Goal: Check status: Check status

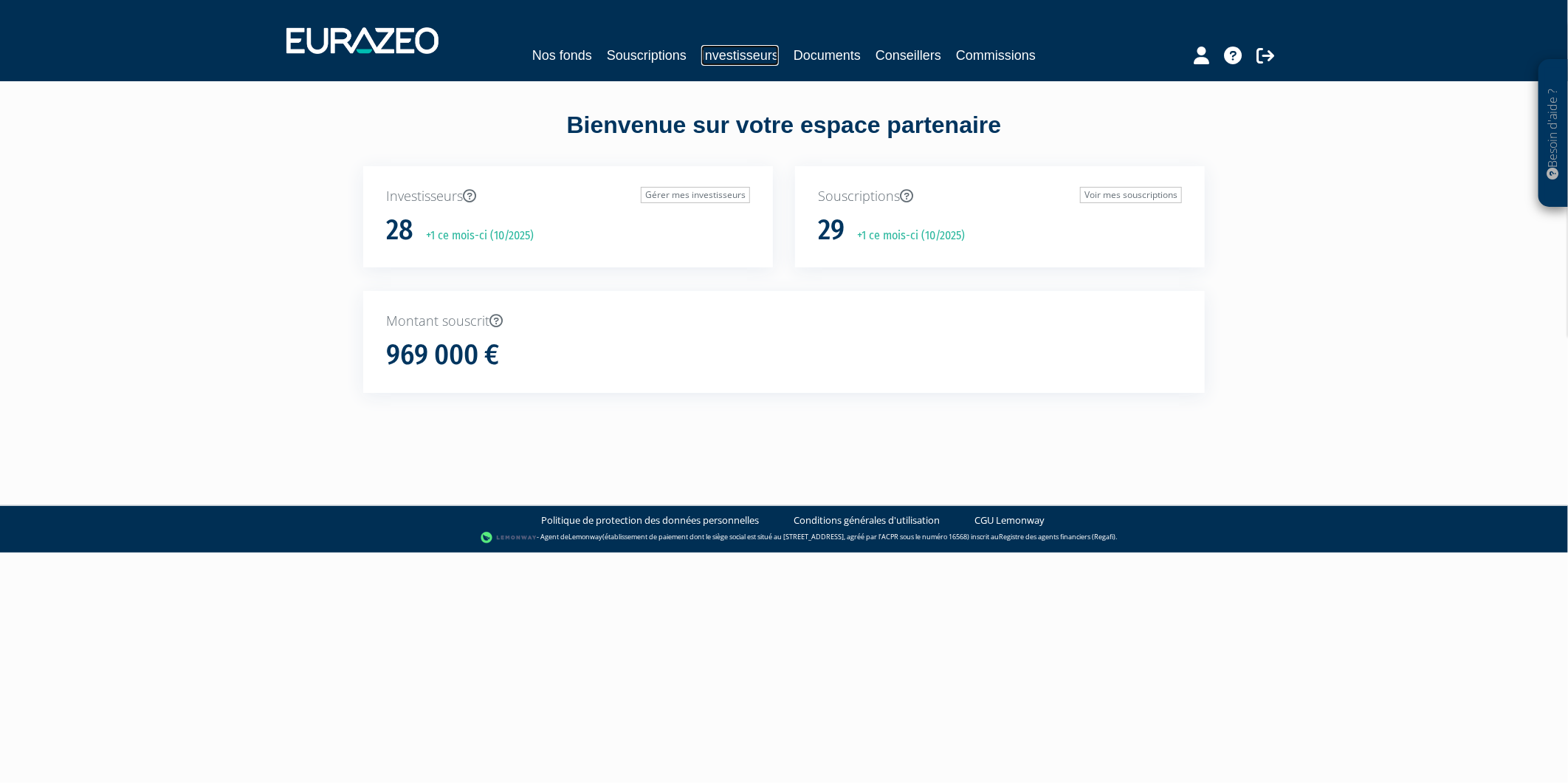
click at [719, 54] on link "Investisseurs" at bounding box center [740, 56] width 78 height 20
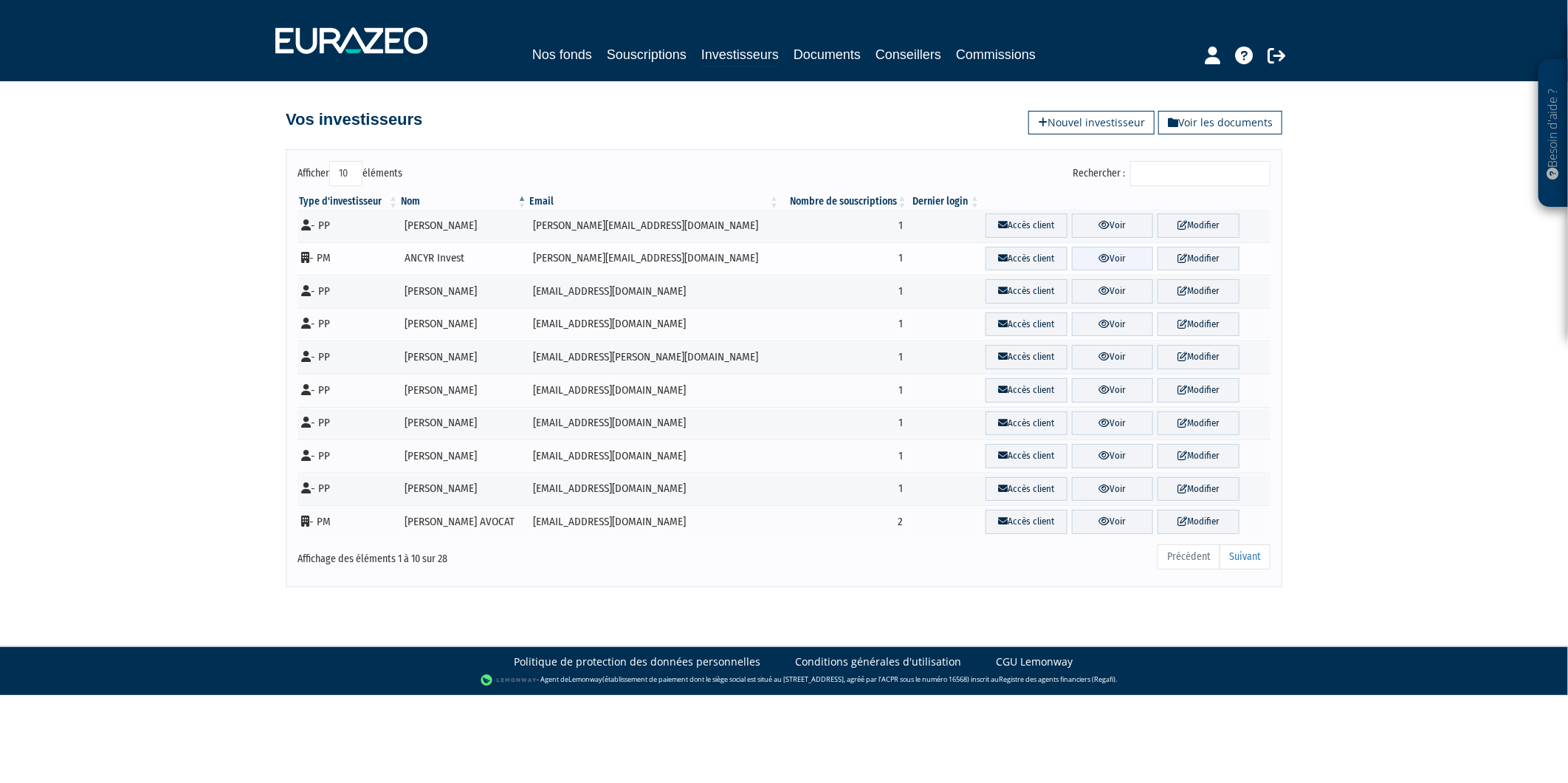
click at [1100, 256] on icon at bounding box center [1105, 258] width 11 height 9
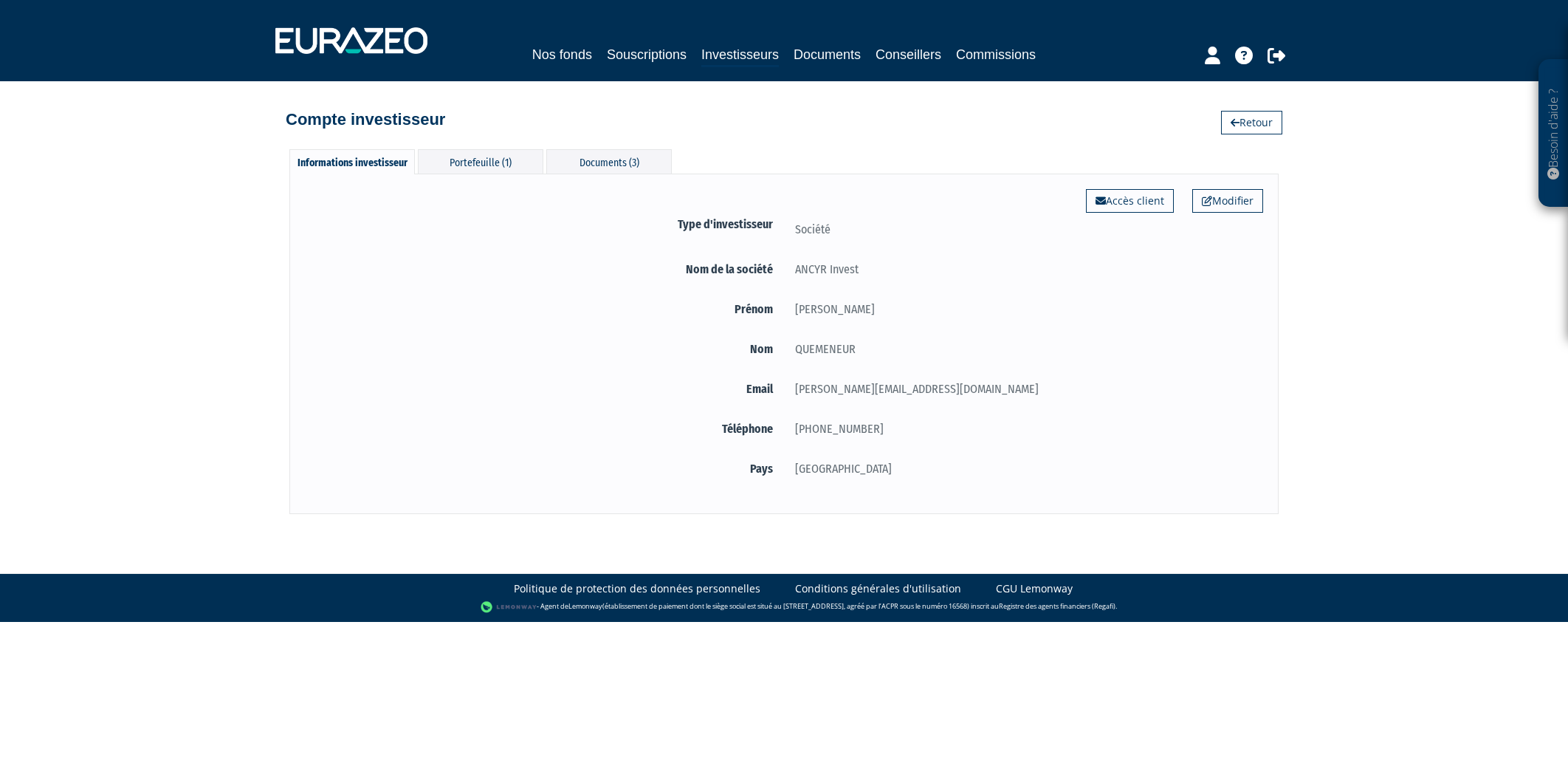
drag, startPoint x: 0, startPoint y: 0, endPoint x: 466, endPoint y: 180, distance: 499.6
click at [458, 186] on div "Modifier Accès client Type d'investisseur Société Nom de la société ANCYR Invest" at bounding box center [784, 343] width 989 height 340
click at [476, 169] on div "Portefeuille (1)" at bounding box center [480, 161] width 125 height 24
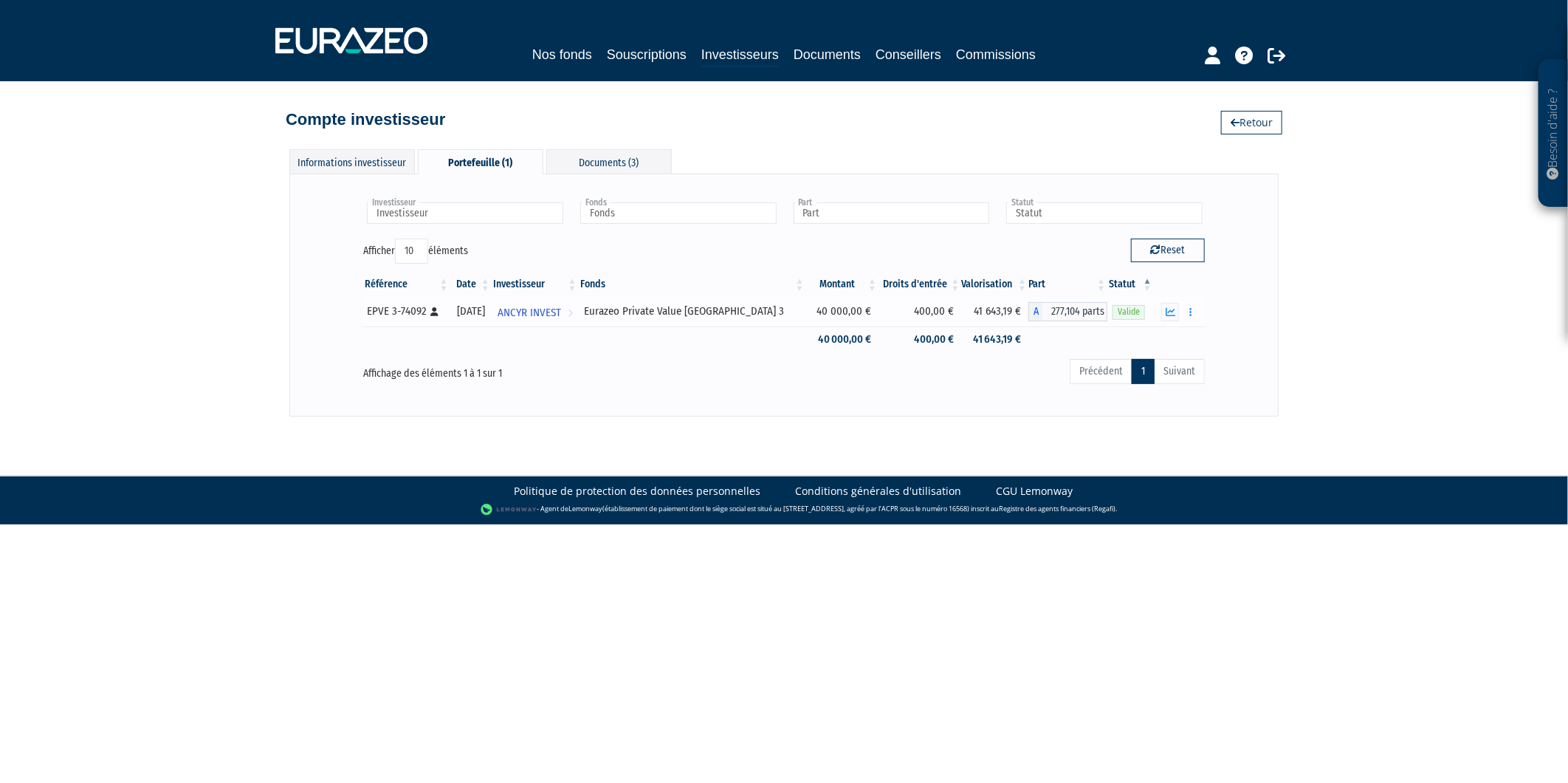
click at [976, 311] on td "41 643,19 €" at bounding box center [995, 312] width 67 height 30
drag, startPoint x: 967, startPoint y: 311, endPoint x: 1002, endPoint y: 312, distance: 35.0
click at [1002, 312] on td "41 643,19 €" at bounding box center [995, 312] width 67 height 30
copy td "41 643,19"
